Goal: Information Seeking & Learning: Learn about a topic

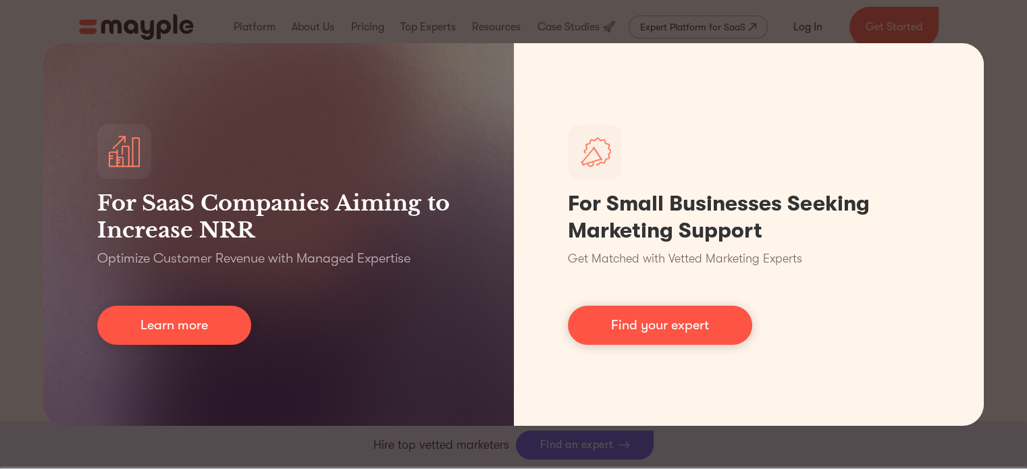
drag, startPoint x: 1031, startPoint y: 24, endPoint x: 1032, endPoint y: 61, distance: 37.2
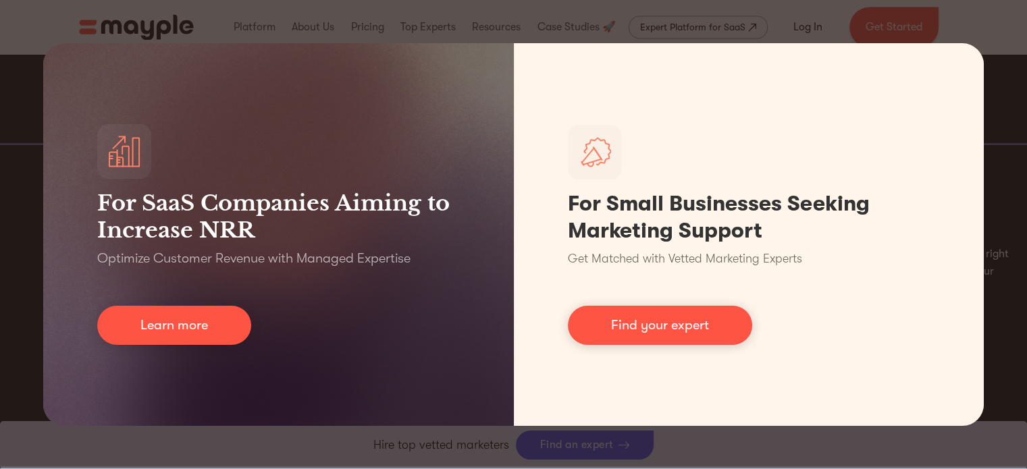
scroll to position [1159, 0]
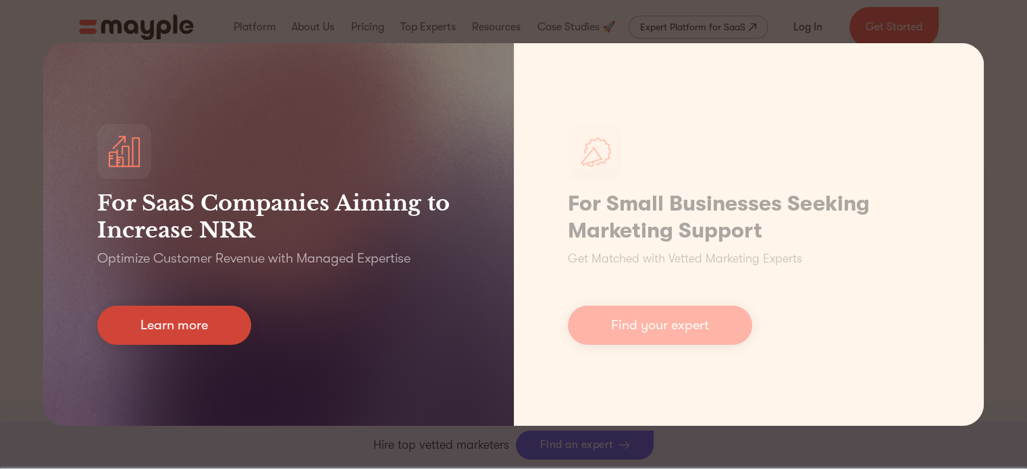
click at [177, 324] on link "Learn more" at bounding box center [174, 325] width 154 height 39
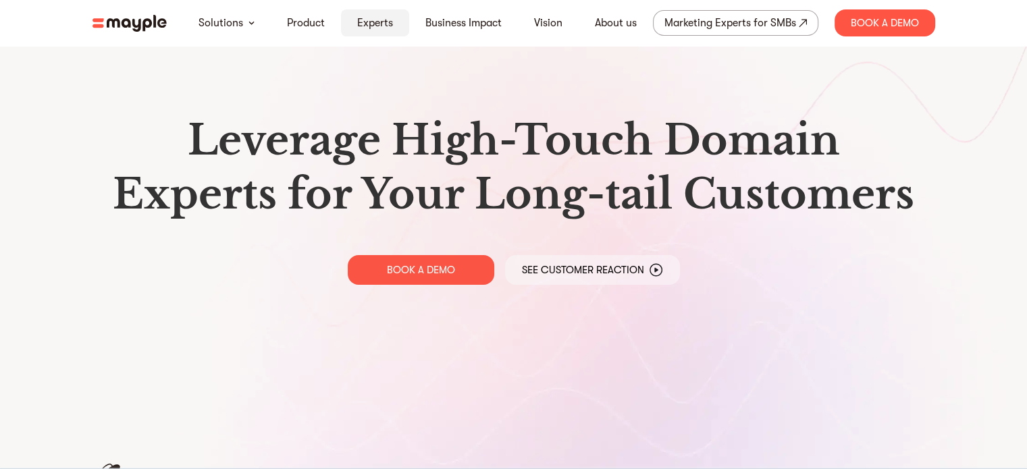
click at [374, 20] on link "Experts" at bounding box center [375, 23] width 36 height 16
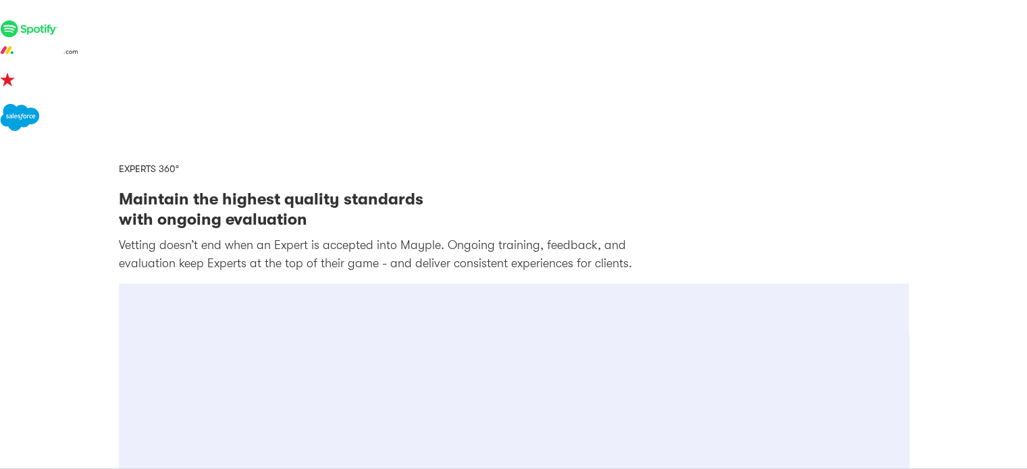
scroll to position [1826, 0]
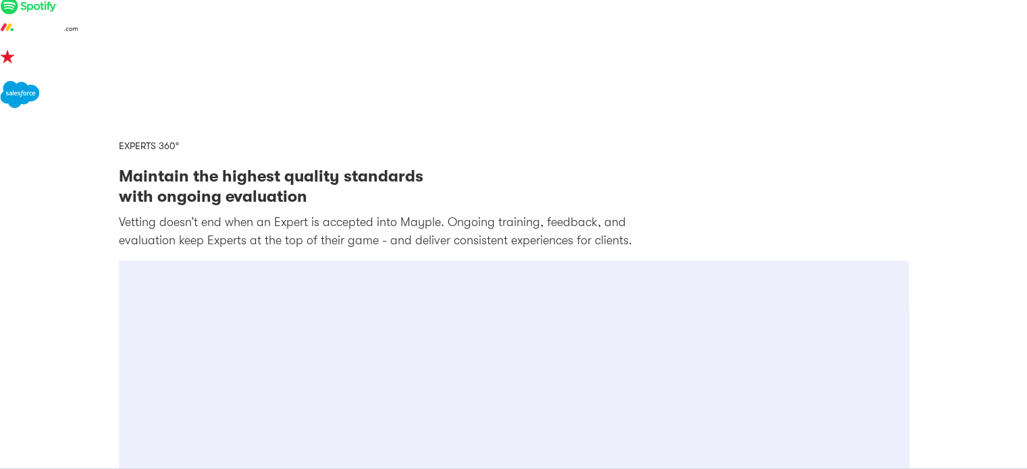
drag, startPoint x: 1037, startPoint y: 37, endPoint x: 1008, endPoint y: 258, distance: 222.8
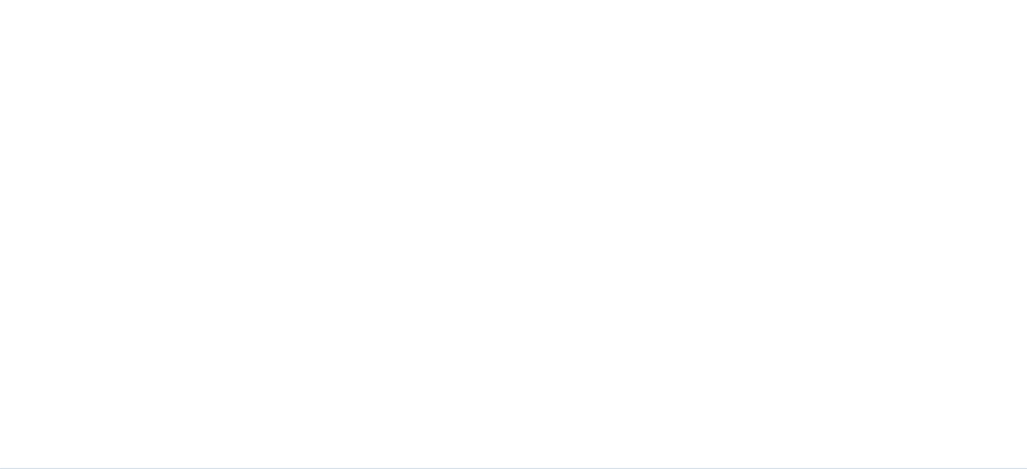
scroll to position [0, 0]
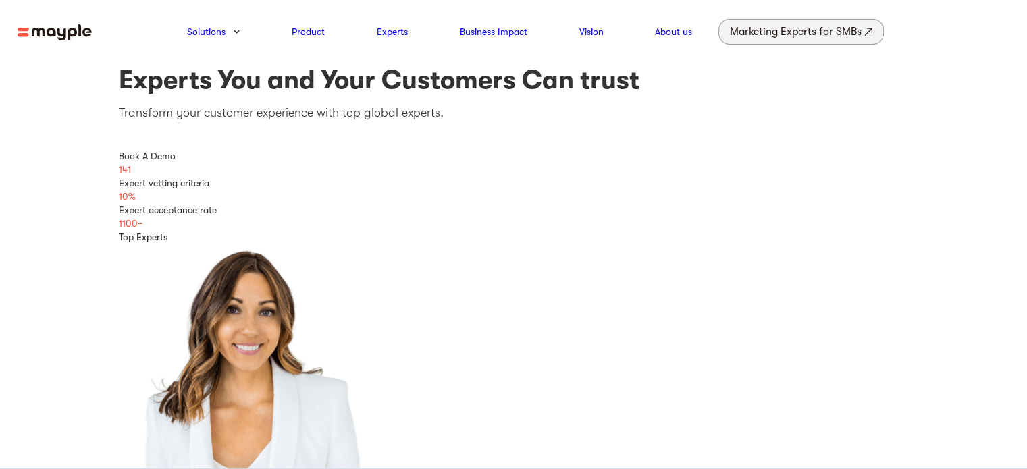
click at [800, 36] on div "Marketing Experts for SMBs" at bounding box center [796, 31] width 132 height 19
